Goal: Task Accomplishment & Management: Use online tool/utility

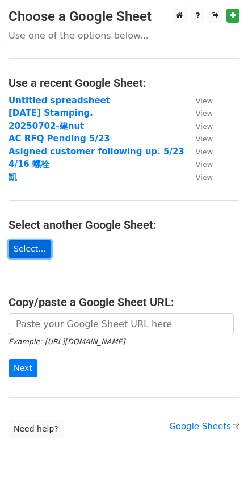
click at [26, 249] on link "Select..." at bounding box center [30, 249] width 43 height 18
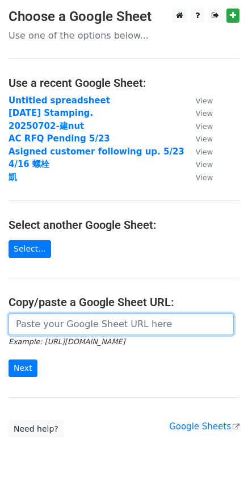
click at [61, 328] on input "url" at bounding box center [122, 325] width 226 height 22
paste input "[URL][DOMAIN_NAME]"
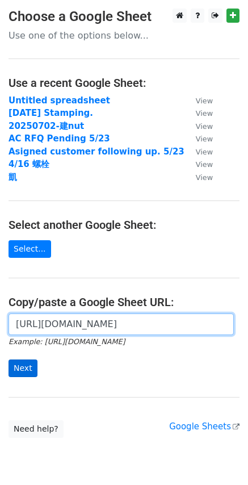
scroll to position [0, 288]
type input "[URL][DOMAIN_NAME]"
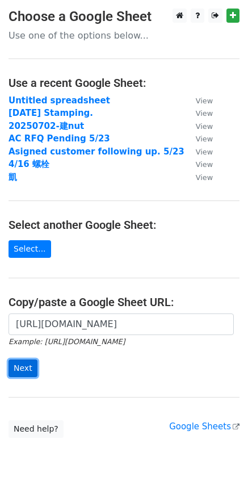
scroll to position [0, 0]
click at [34, 368] on input "Next" at bounding box center [23, 369] width 29 height 18
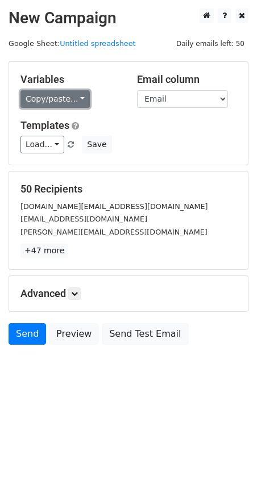
click at [68, 105] on link "Copy/paste..." at bounding box center [54, 99] width 69 height 18
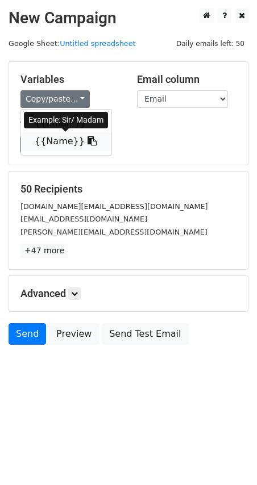
click at [88, 142] on icon at bounding box center [92, 140] width 9 height 9
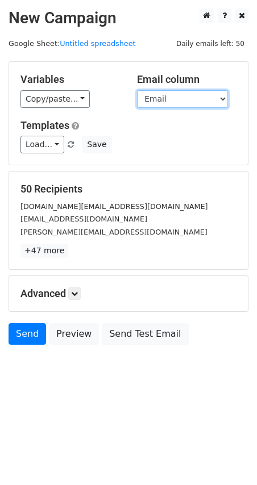
click at [152, 97] on select "Email Name" at bounding box center [182, 99] width 91 height 18
click at [137, 90] on select "Email Name" at bounding box center [182, 99] width 91 height 18
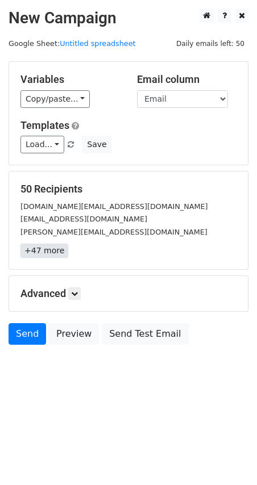
click at [47, 251] on link "+47 more" at bounding box center [44, 251] width 48 height 14
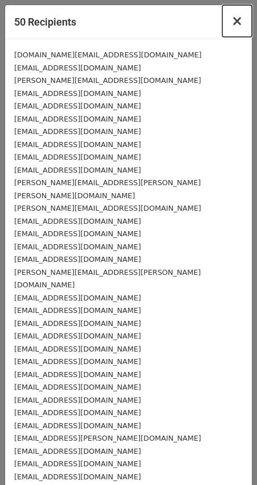
click at [222, 22] on button "×" at bounding box center [237, 21] width 30 height 32
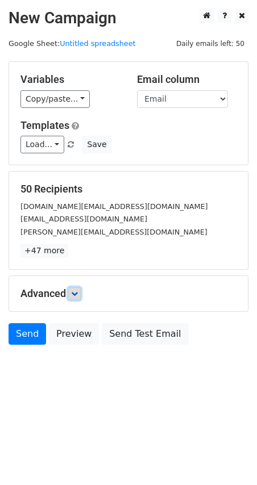
click at [78, 295] on icon at bounding box center [74, 293] width 7 height 7
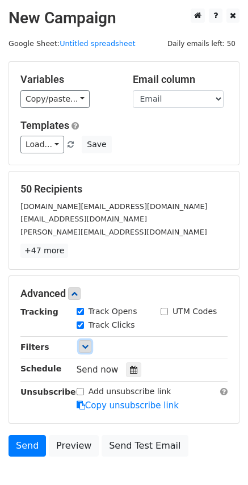
click at [85, 342] on link at bounding box center [85, 347] width 13 height 13
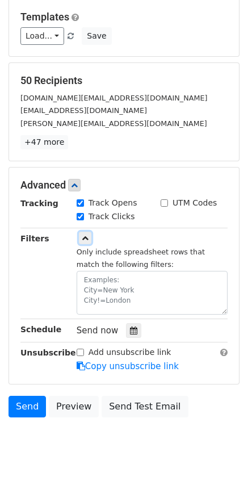
scroll to position [114, 0]
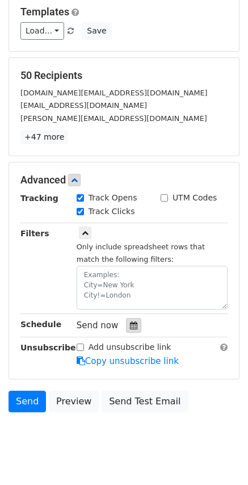
click at [132, 328] on icon at bounding box center [133, 326] width 7 height 8
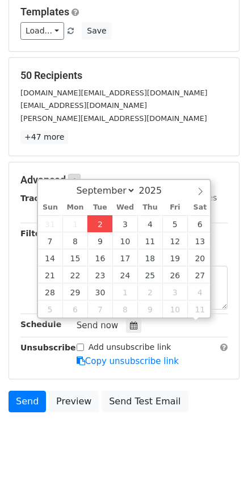
scroll to position [1, 0]
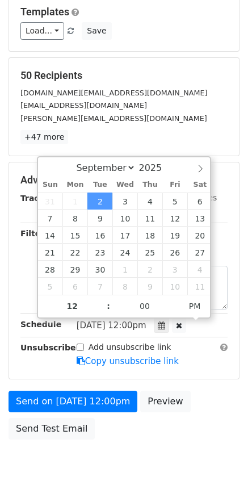
click at [127, 456] on body "New Campaign Daily emails left: 50 Google Sheet: Untitled spreadsheet Variables…" at bounding box center [124, 193] width 248 height 596
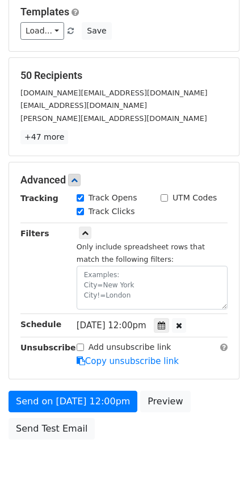
click at [135, 318] on div "Tue, Sep 2, 12:00pm 2025-09-02 12:00" at bounding box center [144, 325] width 134 height 15
click at [147, 329] on span "Tue, Sep 2, 12:00pm" at bounding box center [112, 326] width 70 height 10
click at [165, 327] on icon at bounding box center [161, 326] width 7 height 8
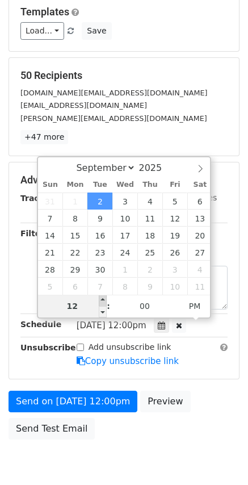
type input "2025-09-02 13:00"
type input "01"
click at [101, 302] on span at bounding box center [103, 300] width 8 height 11
type input "2025-09-02 14:00"
type input "02"
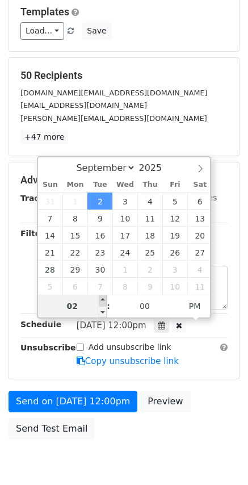
click at [101, 302] on span at bounding box center [103, 300] width 8 height 11
type input "2025-09-02 15:00"
type input "03"
click at [101, 302] on span at bounding box center [103, 300] width 8 height 11
type input "2025-09-02 16:00"
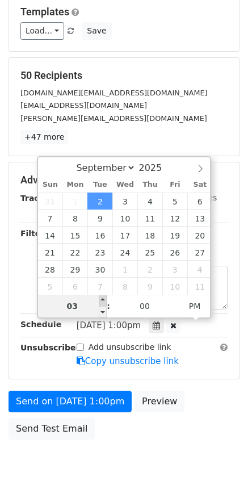
type input "04"
click at [101, 302] on span at bounding box center [103, 300] width 8 height 11
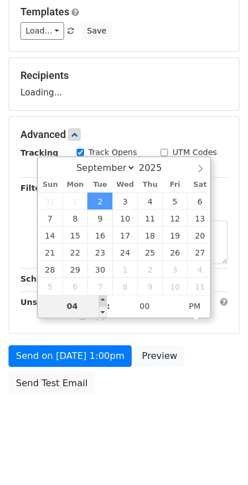
type input "2025-09-02 17:00"
type input "05"
click at [101, 302] on span at bounding box center [103, 300] width 8 height 11
type input "2025-09-02 18:00"
type input "06"
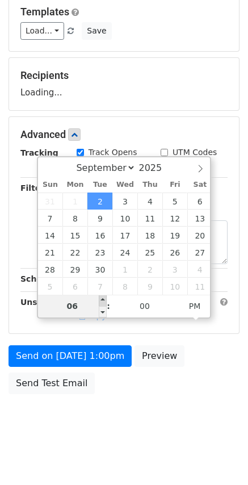
click at [101, 302] on span at bounding box center [103, 300] width 8 height 11
type input "2025-09-02 19:00"
type input "07"
click at [101, 302] on span at bounding box center [103, 300] width 8 height 11
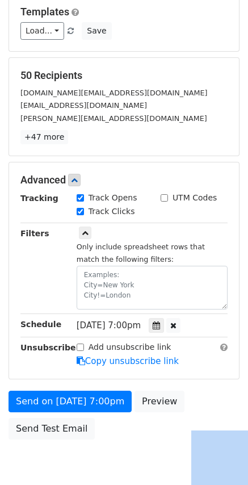
click at [97, 468] on body "New Campaign Daily emails left: 50 Google Sheet: Untitled spreadsheet Variables…" at bounding box center [124, 193] width 248 height 596
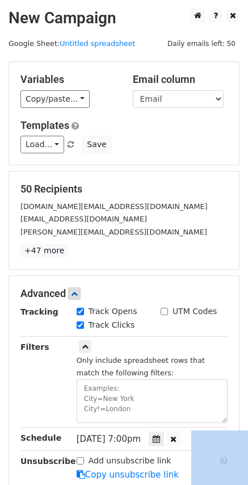
scroll to position [165, 0]
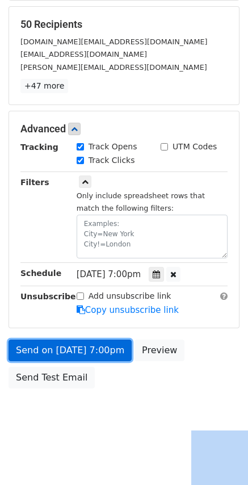
click at [86, 355] on link "Send on Sep 2 at 7:00pm" at bounding box center [70, 351] width 123 height 22
